Goal: Information Seeking & Learning: Learn about a topic

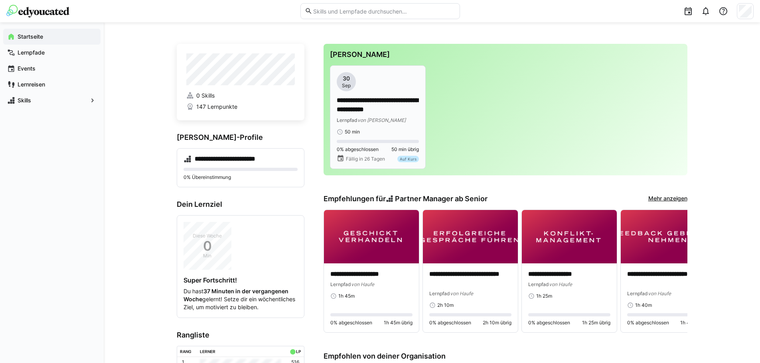
click at [372, 106] on p "**********" at bounding box center [378, 105] width 82 height 18
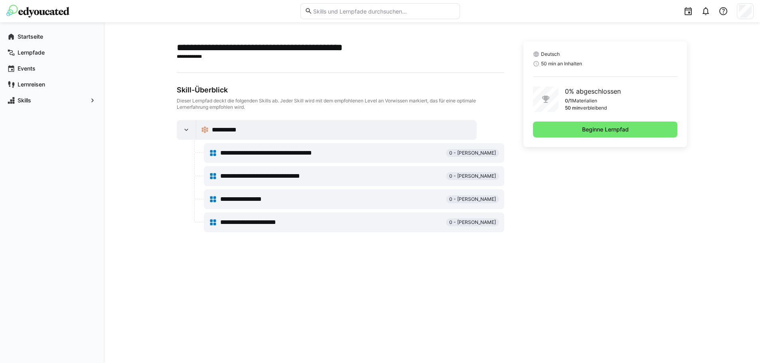
drag, startPoint x: 589, startPoint y: 124, endPoint x: 534, endPoint y: 156, distance: 64.0
click at [589, 124] on span "Beginne Lernpfad" at bounding box center [605, 130] width 145 height 16
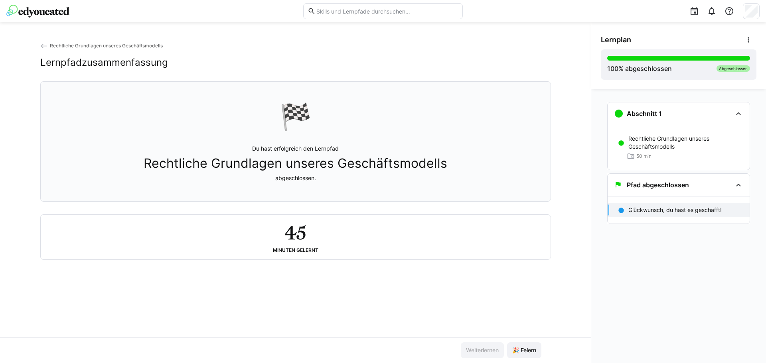
click at [656, 276] on div "Abschnitt 1 Rechtliche Grundlagen unseres Geschäftsmodells 50 min Pfad abgeschl…" at bounding box center [678, 226] width 175 height 274
click at [674, 209] on p "Glückwunsch, du hast es geschafft!" at bounding box center [674, 210] width 93 height 8
click at [653, 181] on div "Pfad abgeschlossen" at bounding box center [651, 185] width 75 height 10
click at [652, 125] on div "Rechtliche Grundlagen unseres Geschäftsmodells 50 min" at bounding box center [678, 147] width 142 height 45
click at [500, 61] on div "Lernpfadzusammenfassung" at bounding box center [295, 63] width 510 height 12
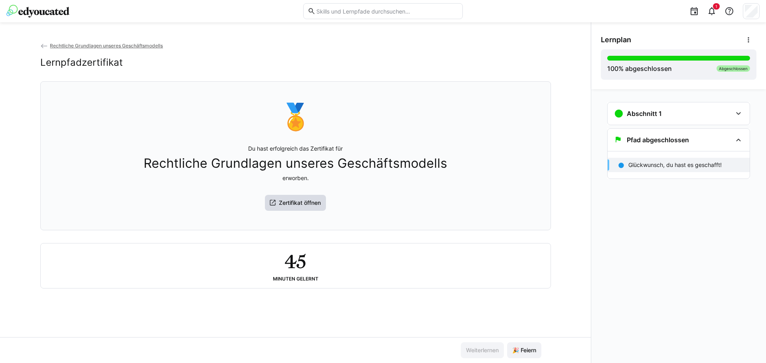
click at [294, 207] on span "Zertifikat öffnen" at bounding box center [300, 203] width 44 height 8
